Goal: Task Accomplishment & Management: Complete application form

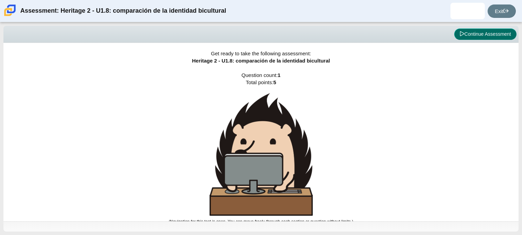
click at [460, 34] on icon at bounding box center [462, 33] width 5 height 5
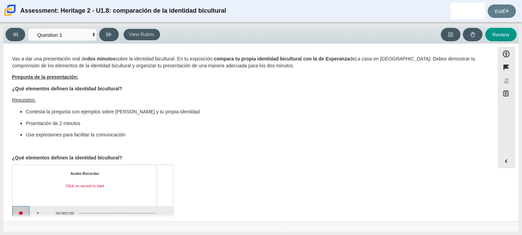
click at [21, 212] on button "Start recording" at bounding box center [20, 213] width 17 height 14
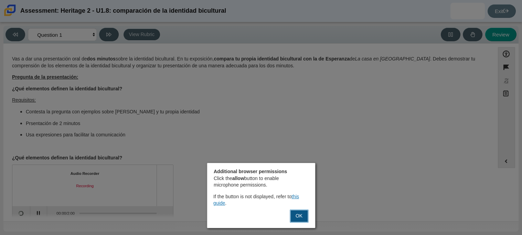
click at [293, 213] on button "OK" at bounding box center [299, 216] width 19 height 13
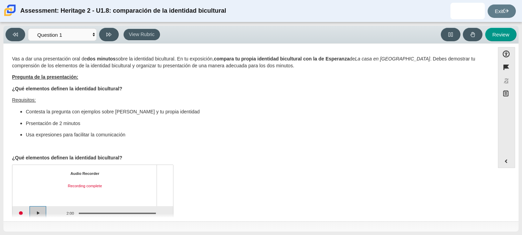
click at [38, 210] on button "Play" at bounding box center [38, 213] width 17 height 14
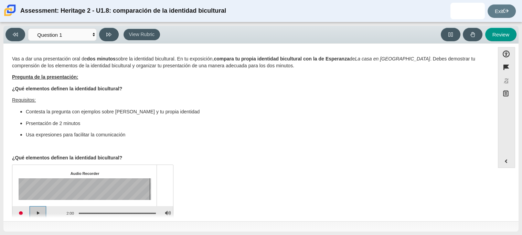
scroll to position [11, 0]
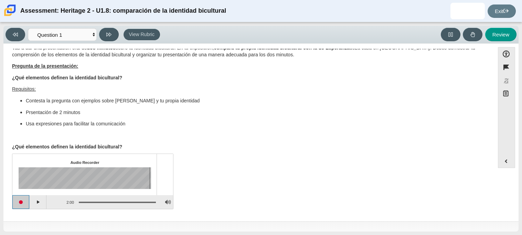
click at [20, 202] on button "Start recording" at bounding box center [20, 202] width 17 height 14
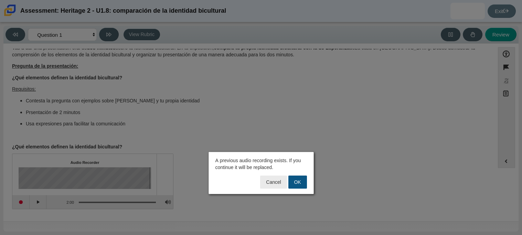
click at [296, 181] on button "OK" at bounding box center [297, 182] width 19 height 13
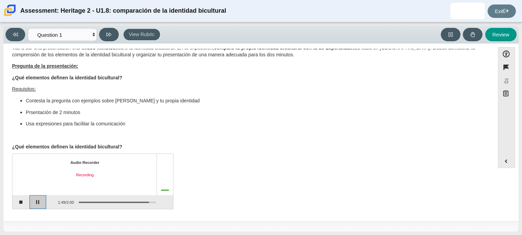
click at [36, 201] on button "Pause" at bounding box center [38, 202] width 17 height 14
click at [18, 201] on button "Stop recording" at bounding box center [20, 202] width 17 height 14
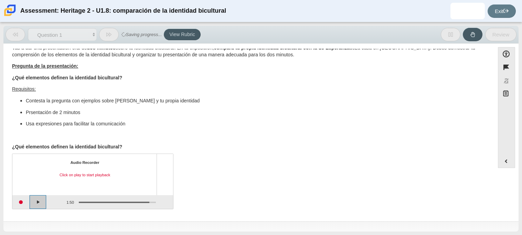
click at [41, 202] on button "Play" at bounding box center [38, 202] width 17 height 14
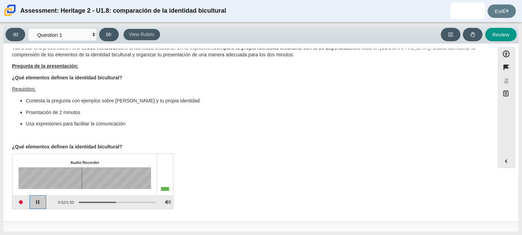
click at [41, 202] on button "Pause playback" at bounding box center [38, 202] width 17 height 14
click at [493, 32] on button "Review" at bounding box center [500, 34] width 31 height 13
select select "review"
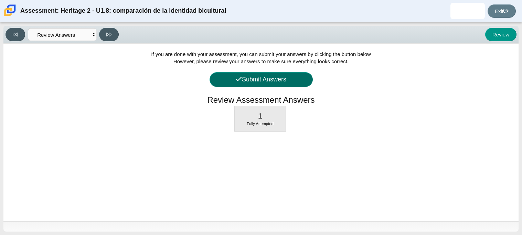
click at [255, 76] on button "Submit Answers" at bounding box center [261, 79] width 103 height 15
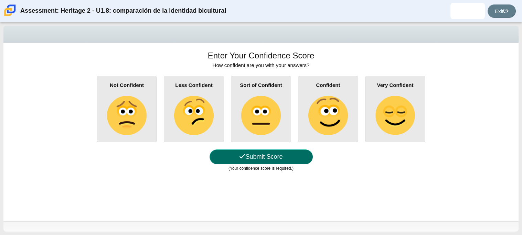
click at [269, 158] on button "Submit Score" at bounding box center [261, 157] width 103 height 15
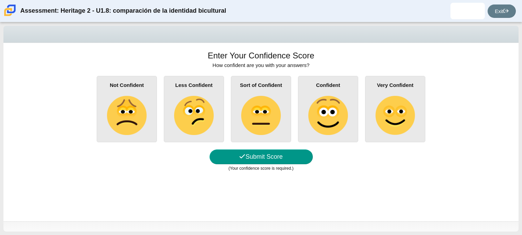
click at [271, 123] on img at bounding box center [260, 115] width 39 height 39
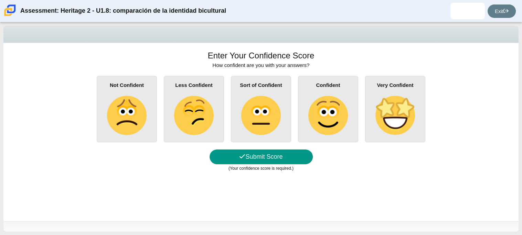
click at [0, 0] on input "Sort of Confident" at bounding box center [0, 0] width 0 height 0
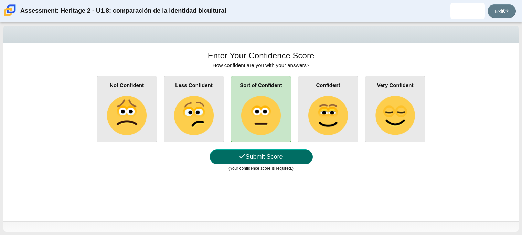
click at [291, 159] on button "Submit Score" at bounding box center [261, 157] width 103 height 15
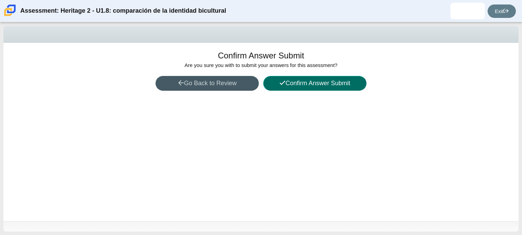
click at [300, 87] on button "Confirm Answer Submit" at bounding box center [314, 83] width 103 height 15
